Goal: Task Accomplishment & Management: Complete application form

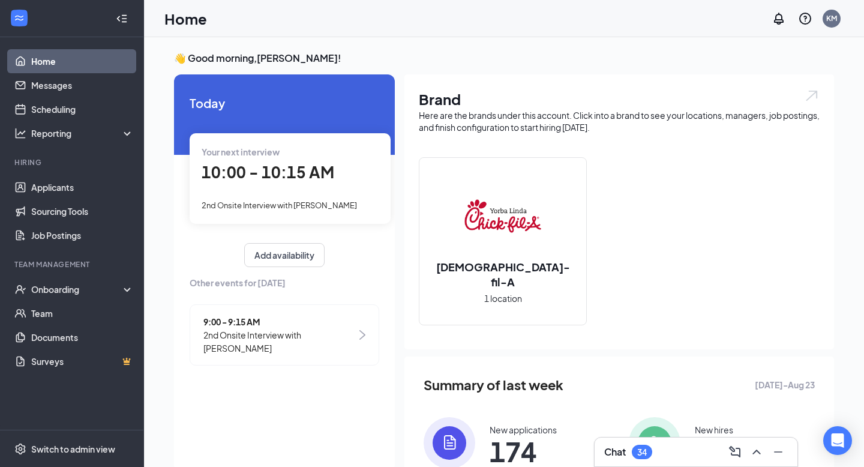
click at [259, 342] on span "2nd Onsite Interview with [PERSON_NAME]" at bounding box center [279, 341] width 153 height 26
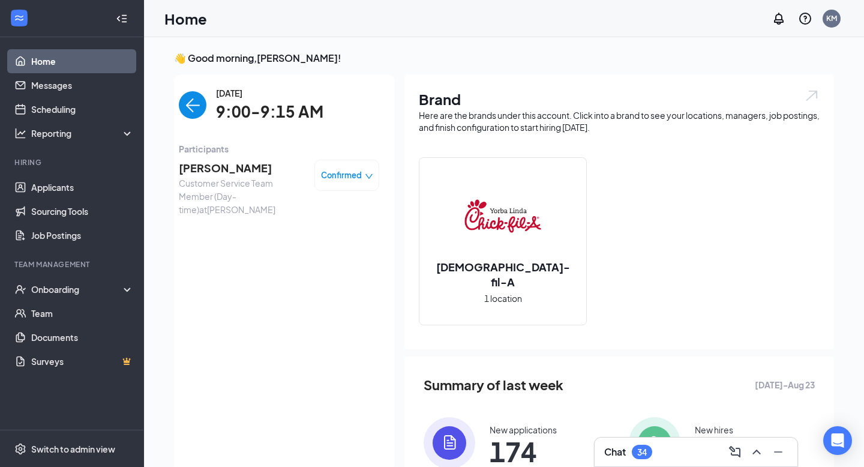
scroll to position [5, 0]
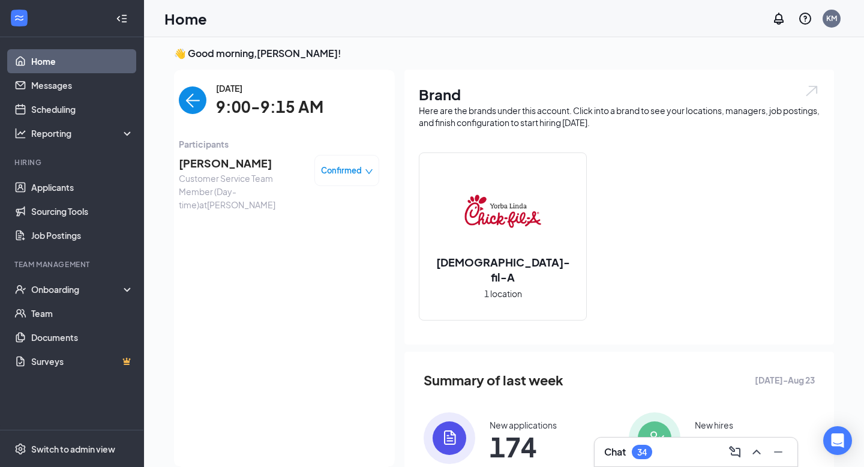
click at [203, 161] on span "[PERSON_NAME]" at bounding box center [242, 163] width 126 height 17
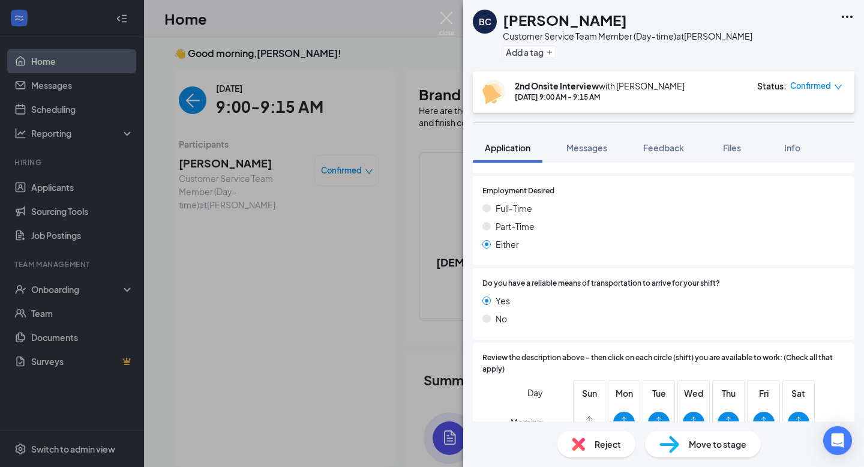
scroll to position [892, 0]
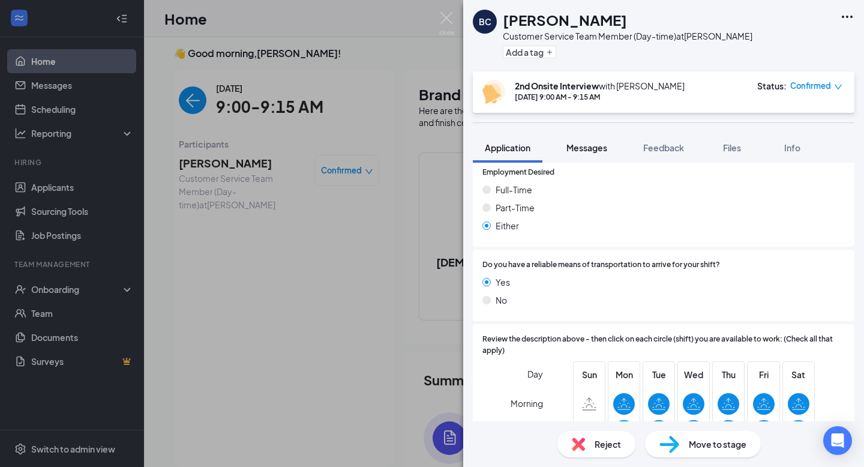
click at [586, 150] on span "Messages" at bounding box center [586, 147] width 41 height 11
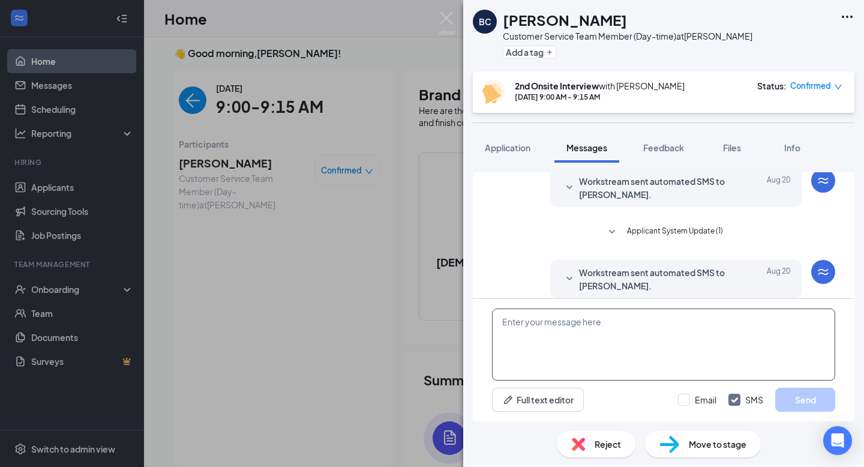
scroll to position [355, 0]
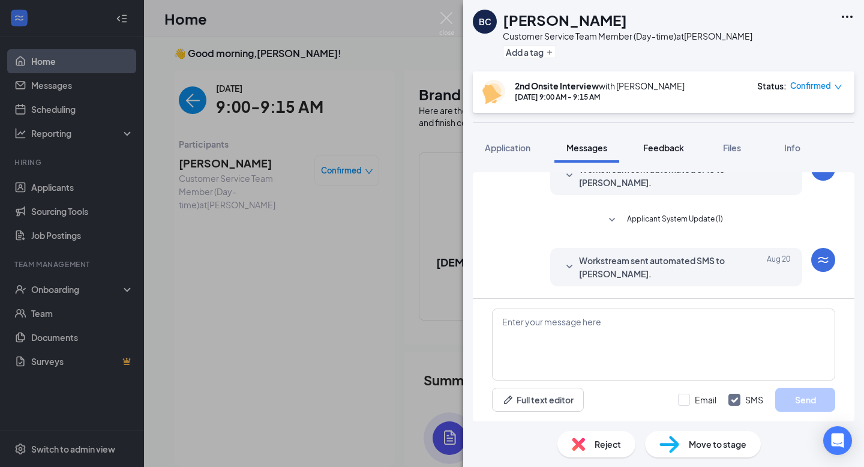
click at [668, 146] on span "Feedback" at bounding box center [663, 147] width 41 height 11
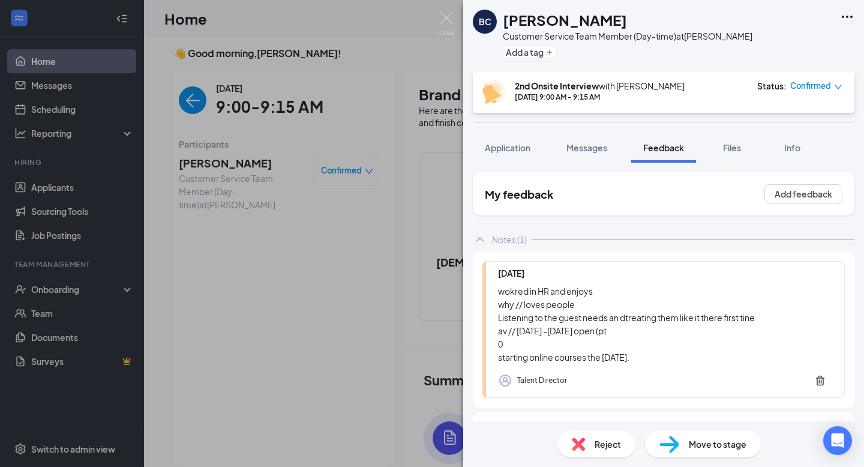
scroll to position [43, 0]
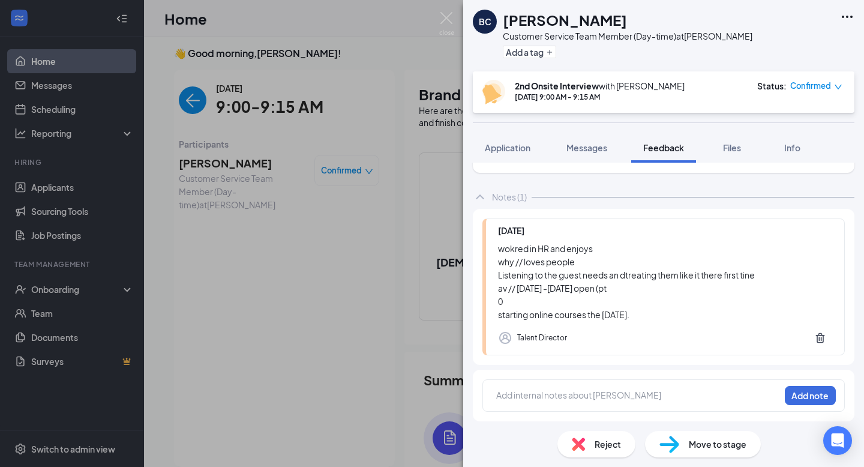
click at [569, 387] on div "Add internal notes about [PERSON_NAME] Add note" at bounding box center [663, 395] width 362 height 32
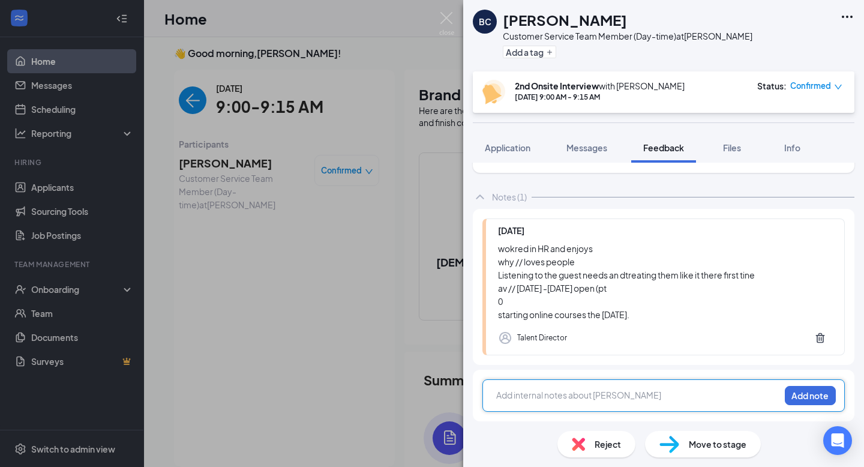
click at [548, 397] on div at bounding box center [638, 395] width 283 height 13
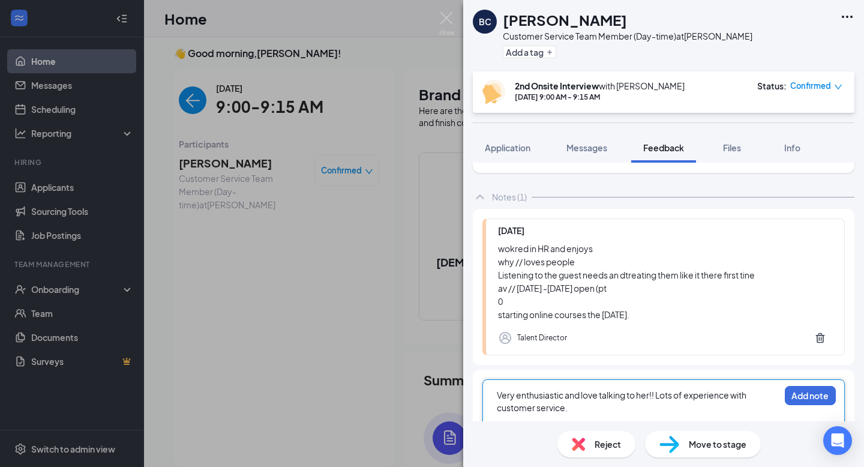
scroll to position [77, 0]
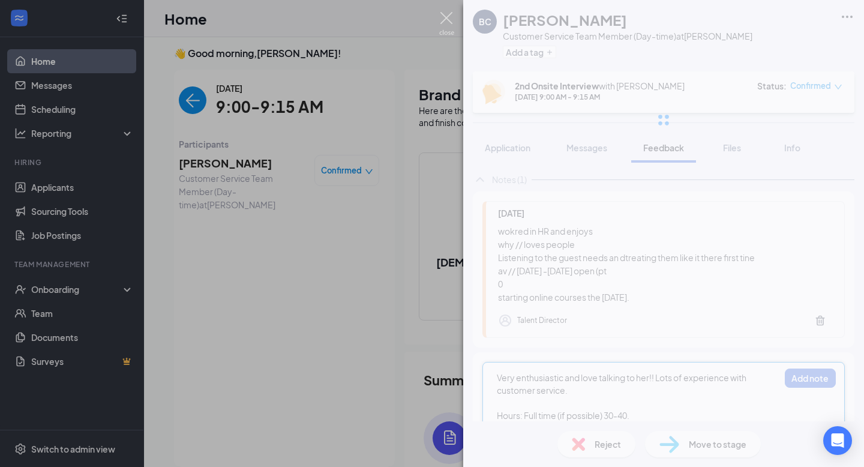
click at [451, 20] on img at bounding box center [446, 23] width 15 height 23
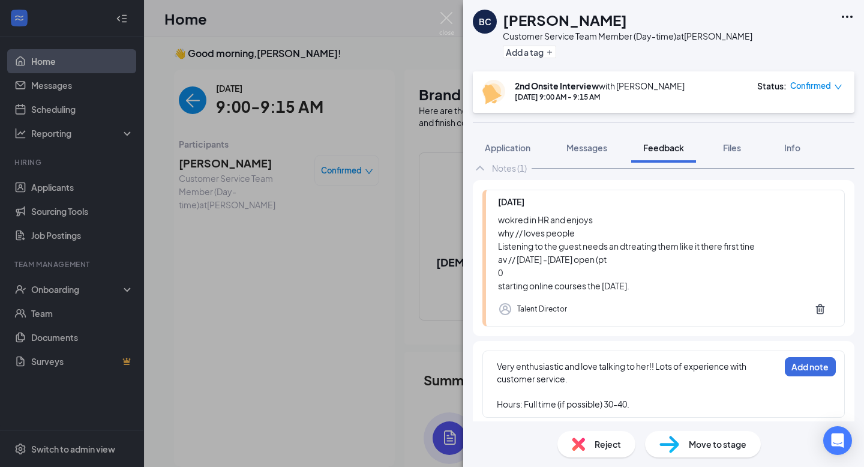
scroll to position [43, 0]
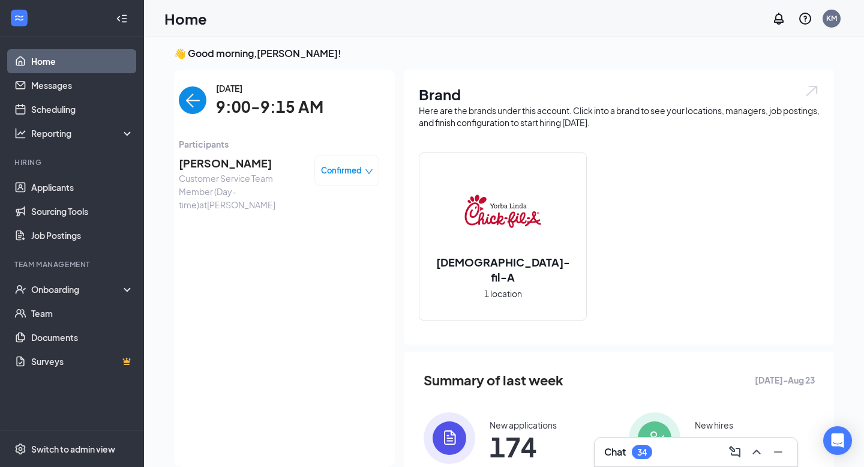
click at [194, 105] on img "back-button" at bounding box center [193, 100] width 28 height 28
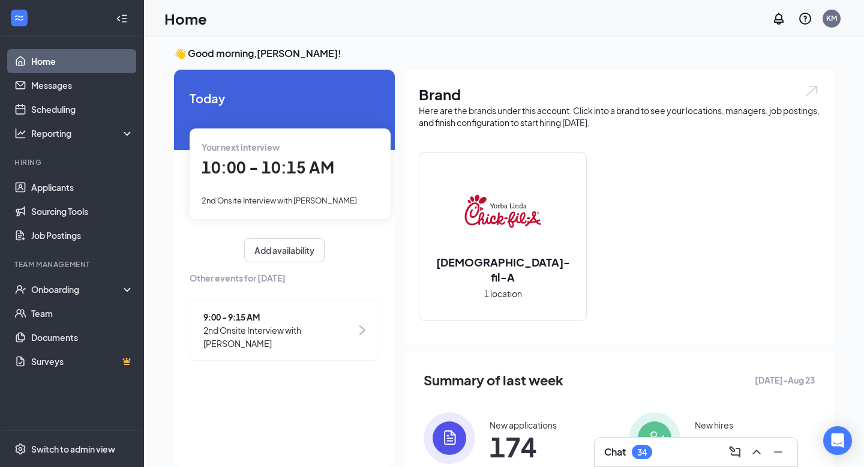
click at [301, 178] on div "10:00 - 10:15 AM" at bounding box center [290, 167] width 177 height 25
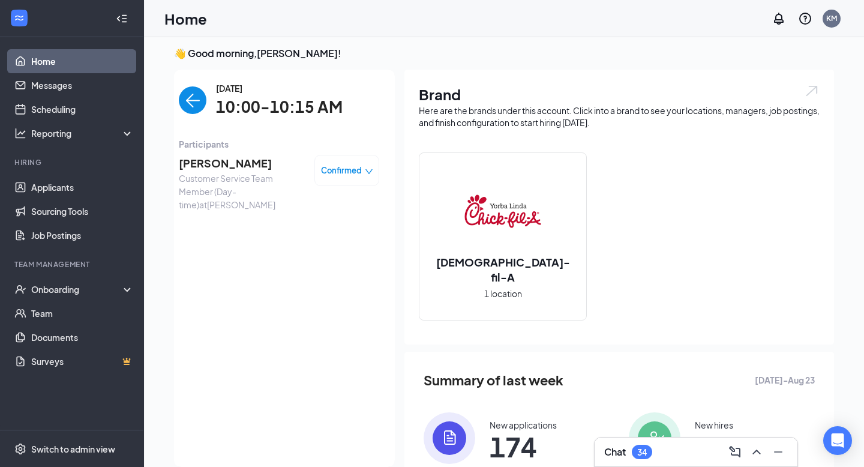
click at [226, 158] on span "[PERSON_NAME]" at bounding box center [242, 163] width 126 height 17
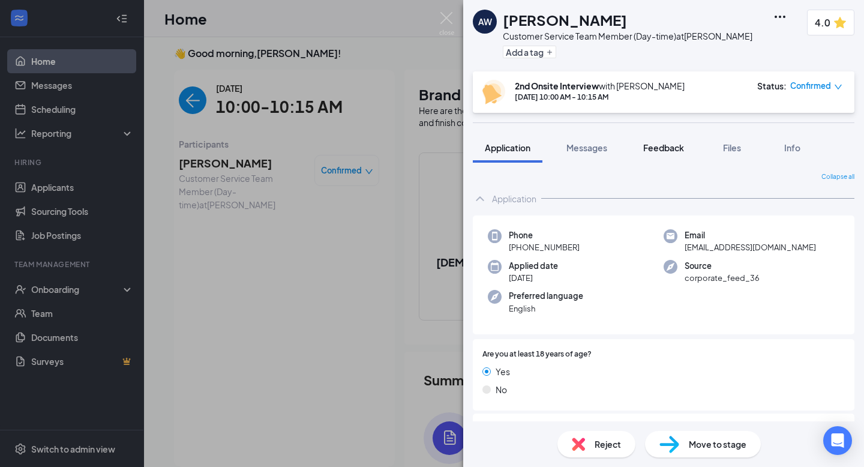
click at [672, 148] on span "Feedback" at bounding box center [663, 147] width 41 height 11
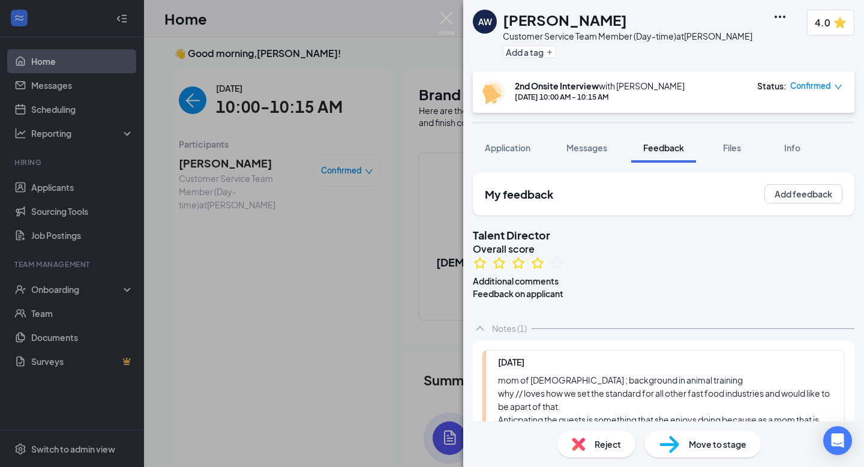
scroll to position [253, 0]
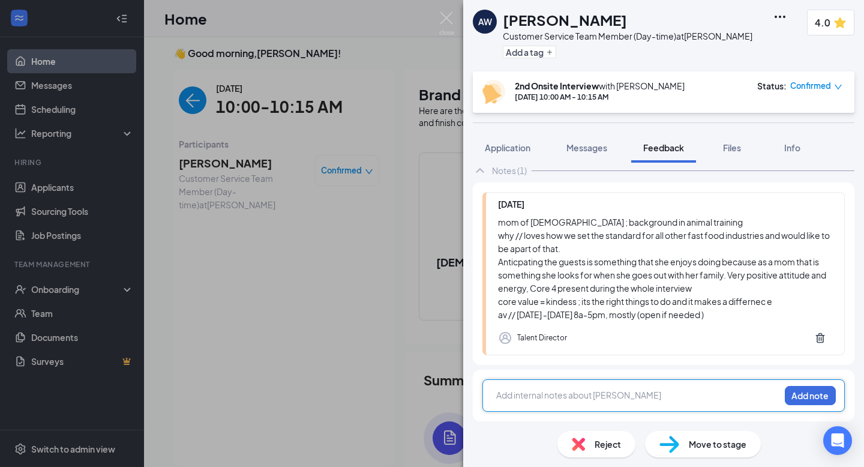
click at [547, 394] on div at bounding box center [638, 395] width 283 height 13
click at [520, 149] on span "Application" at bounding box center [508, 147] width 46 height 11
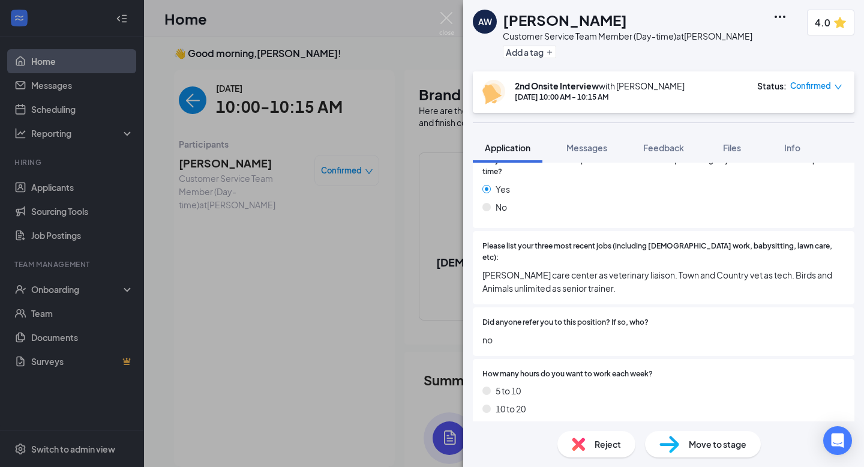
scroll to position [555, 0]
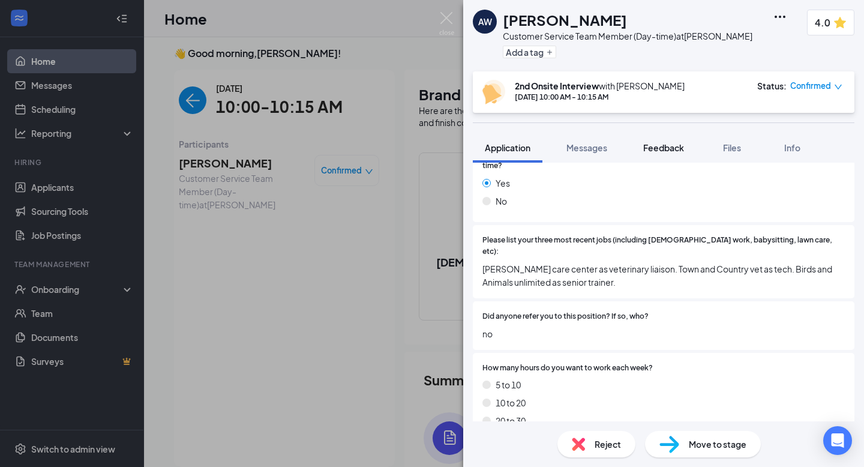
click at [662, 147] on span "Feedback" at bounding box center [663, 147] width 41 height 11
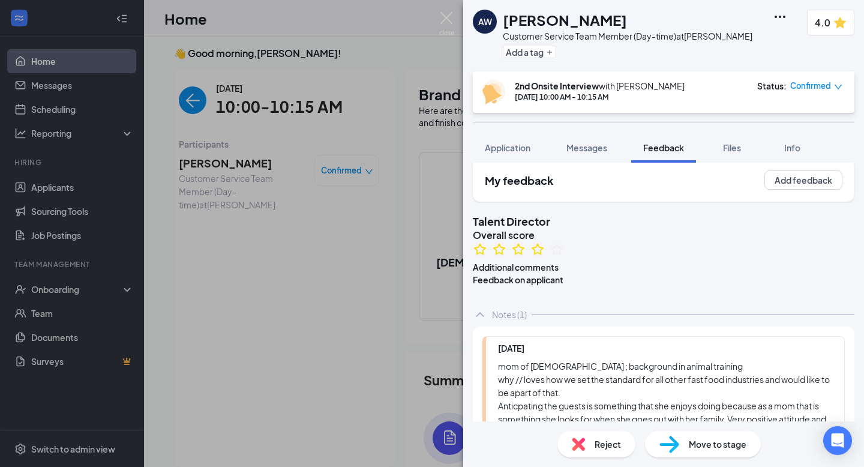
scroll to position [253, 0]
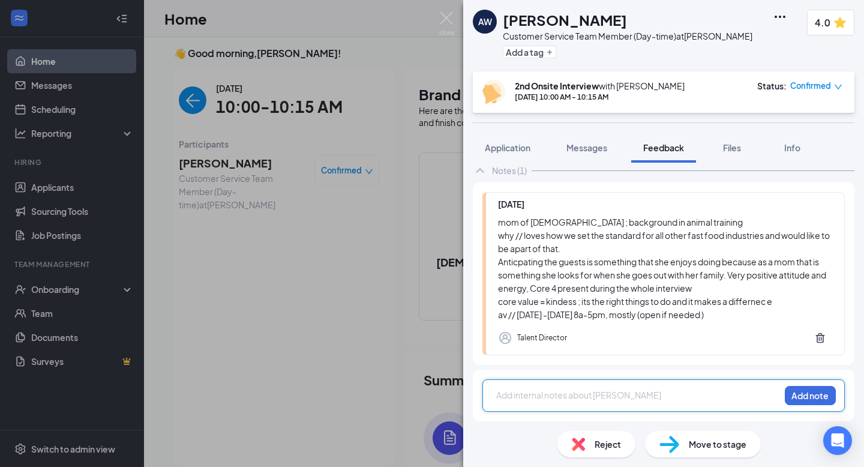
click at [550, 403] on div at bounding box center [638, 397] width 283 height 16
click at [509, 148] on span "Application" at bounding box center [508, 147] width 46 height 11
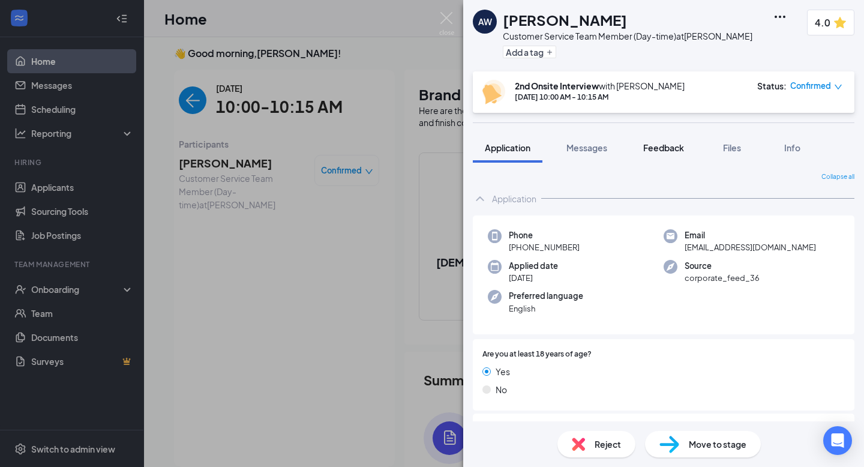
click at [658, 148] on span "Feedback" at bounding box center [663, 147] width 41 height 11
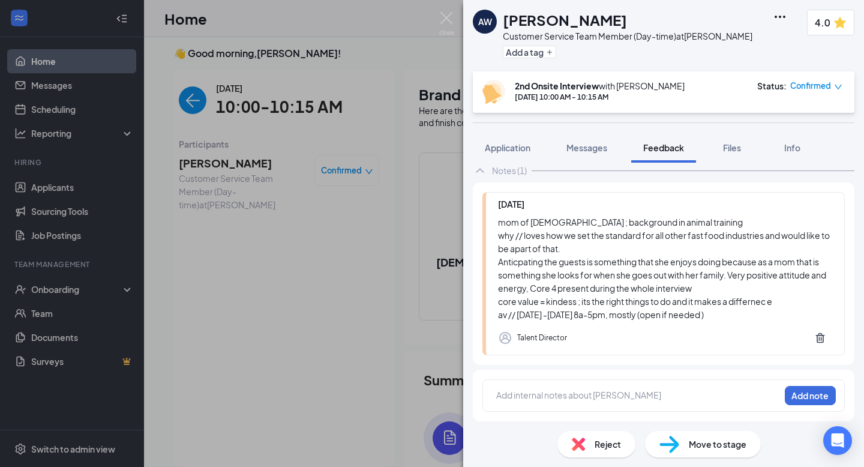
scroll to position [253, 0]
click at [626, 387] on div "Add internal notes about [PERSON_NAME] Add note" at bounding box center [663, 395] width 362 height 32
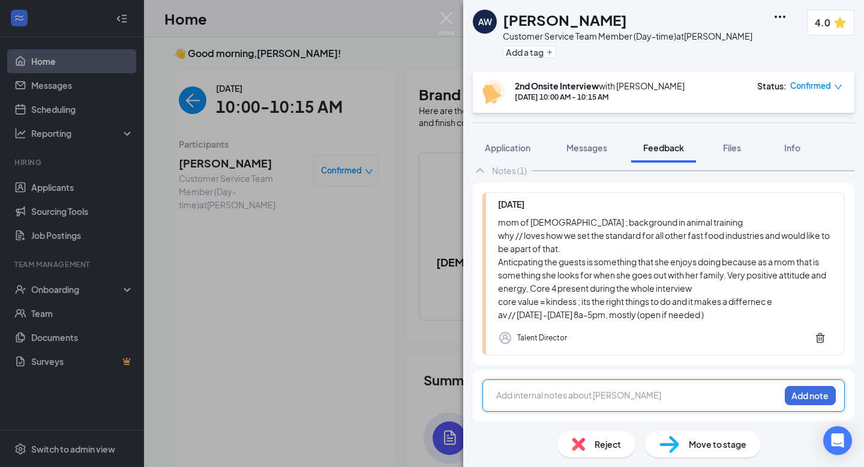
click at [617, 399] on div at bounding box center [638, 395] width 283 height 13
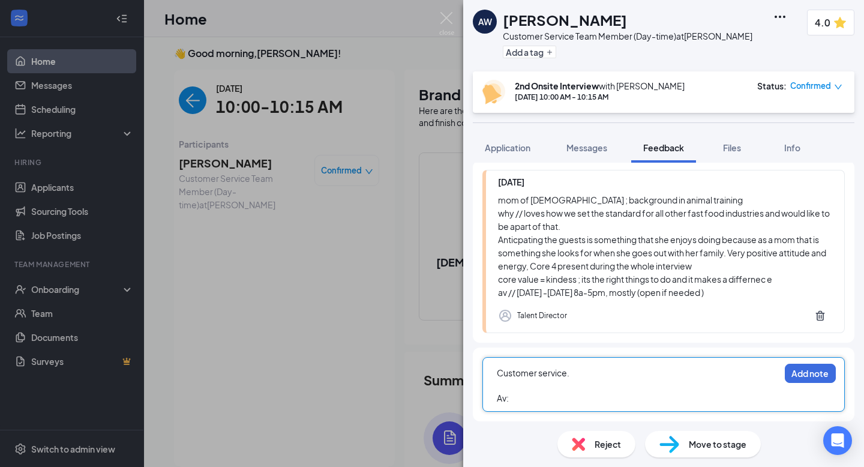
scroll to position [275, 0]
drag, startPoint x: 597, startPoint y: 400, endPoint x: 542, endPoint y: 405, distance: 55.4
click at [542, 401] on span "Av: Open if needed prefer 8am-5pm" at bounding box center [568, 397] width 143 height 11
click at [586, 394] on div "Av: Open 8am-5pm" at bounding box center [638, 398] width 283 height 13
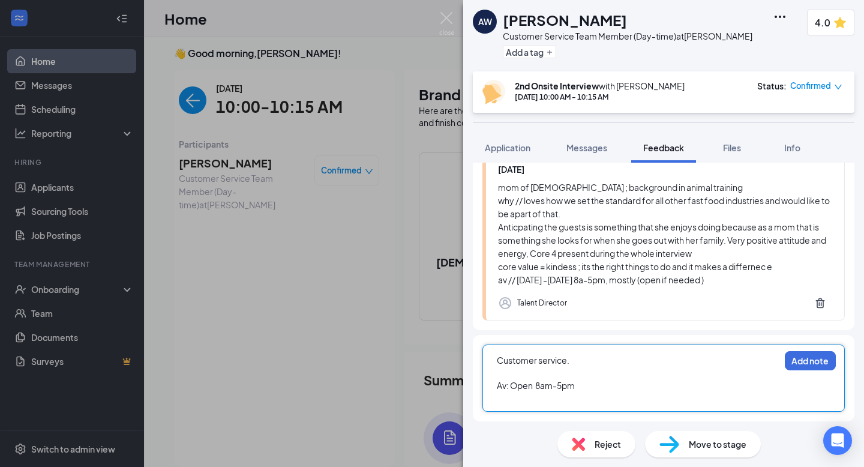
click at [535, 391] on span "Av: Open 8am-5pm" at bounding box center [536, 385] width 78 height 11
click at [535, 391] on span "Av: Open preferred 8am-5pm" at bounding box center [556, 385] width 119 height 11
click at [638, 392] on div "Av: Open but preferred 8am-5pm" at bounding box center [638, 385] width 283 height 13
